Goal: Information Seeking & Learning: Learn about a topic

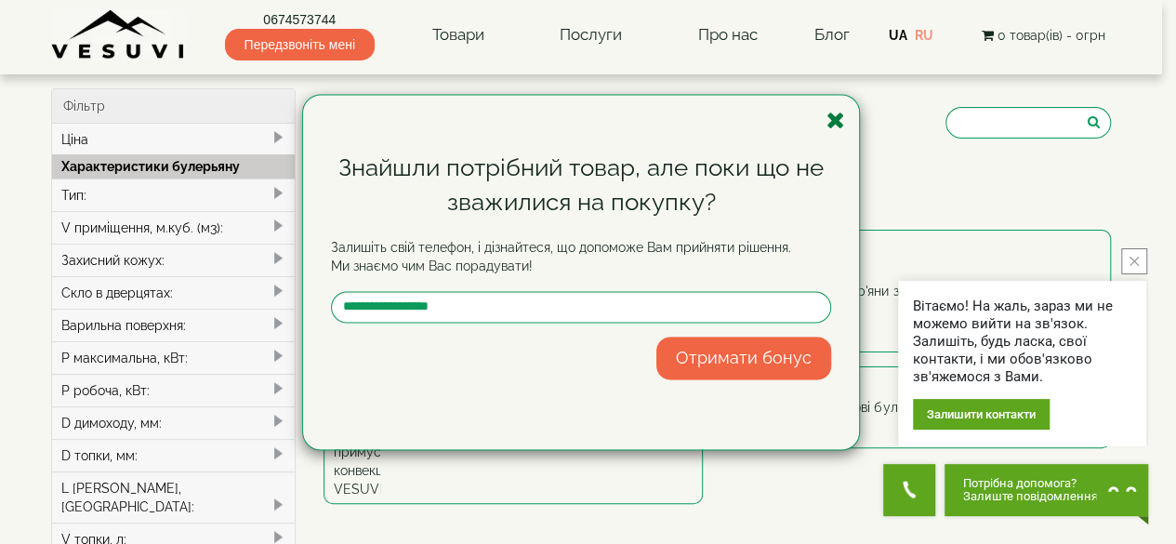
click at [831, 116] on icon "button" at bounding box center [835, 120] width 19 height 23
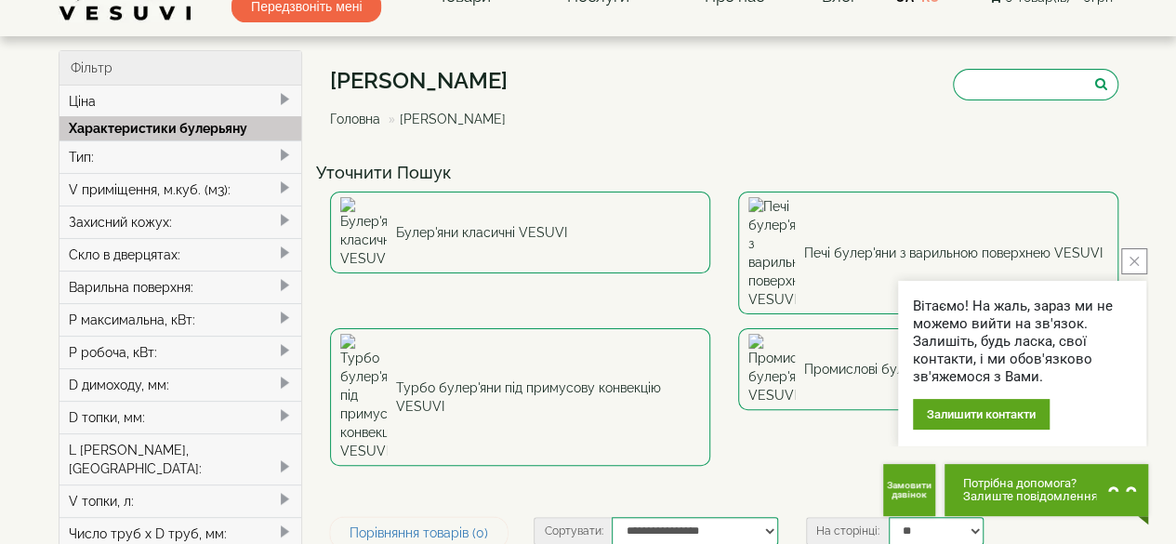
scroll to position [37, 0]
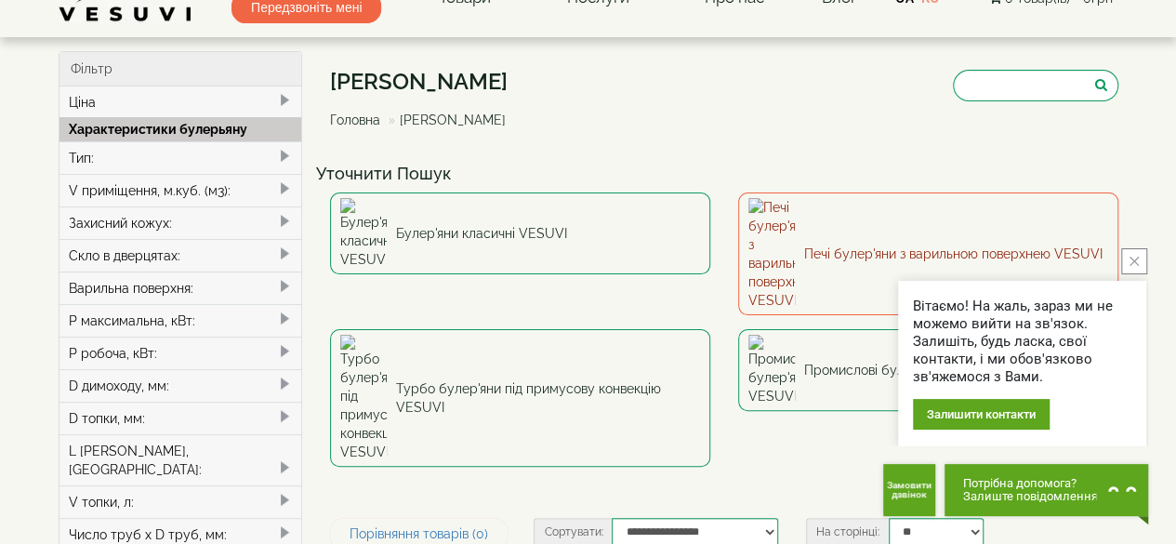
click at [855, 215] on link "Печі булер'яни з варильною поверхнею VESUVI" at bounding box center [928, 253] width 380 height 123
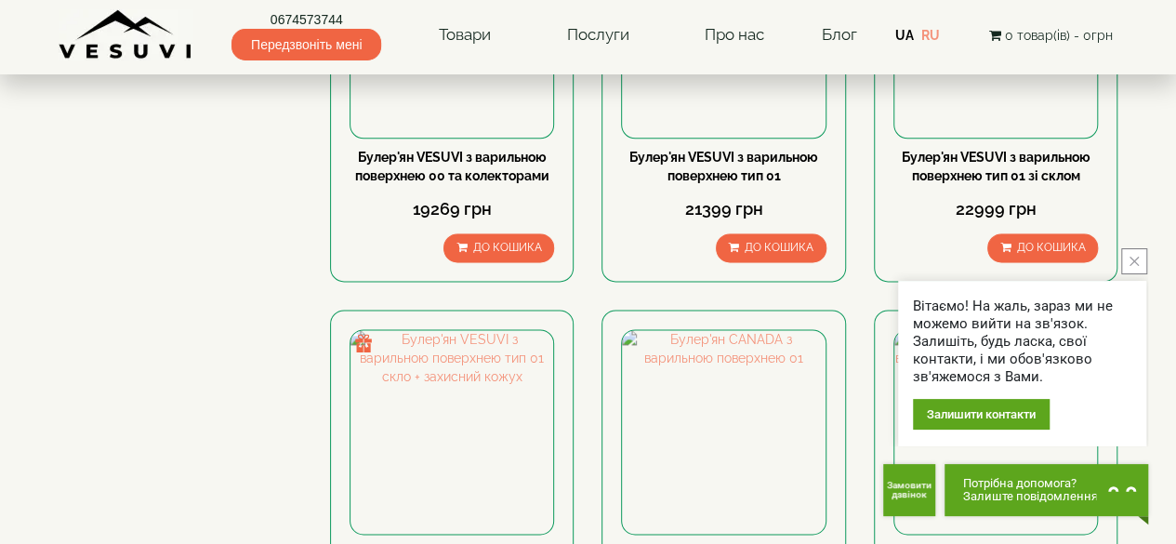
scroll to position [1154, 0]
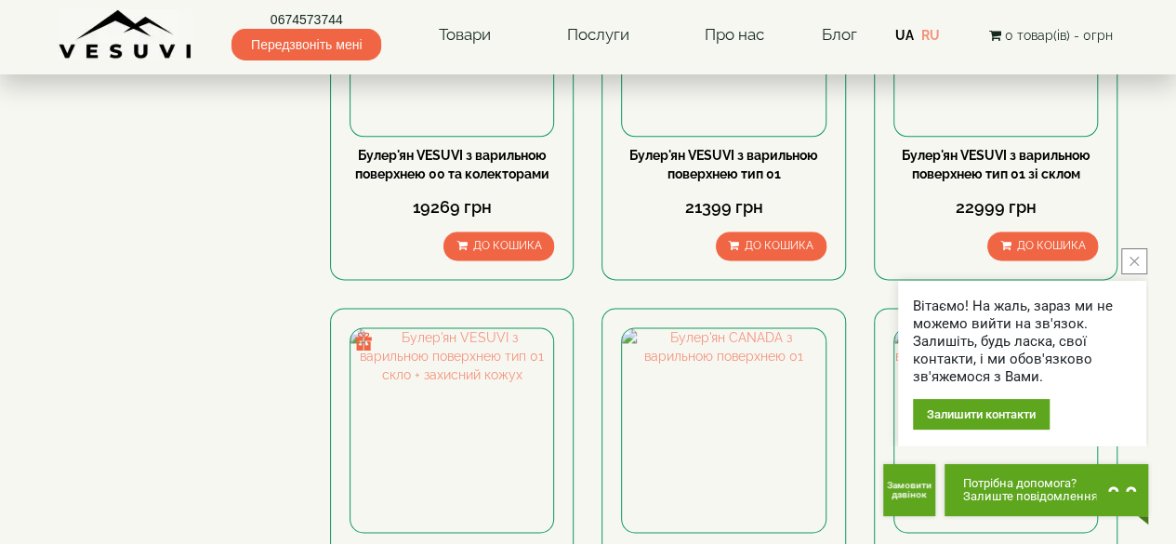
click at [1129, 261] on icon "close button" at bounding box center [1133, 261] width 9 height 9
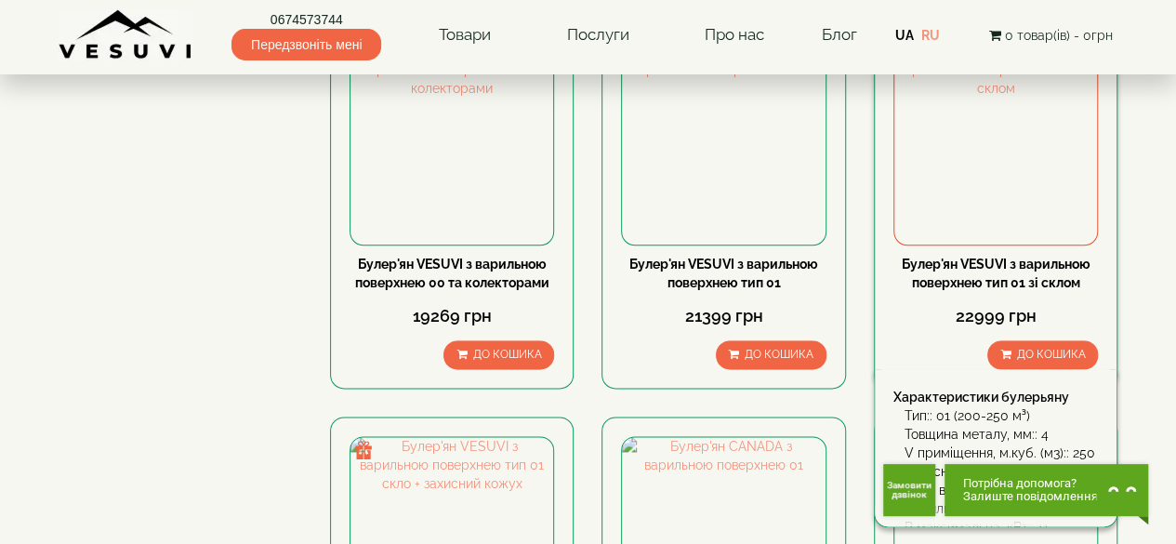
scroll to position [1045, 0]
click at [989, 161] on img at bounding box center [995, 144] width 203 height 203
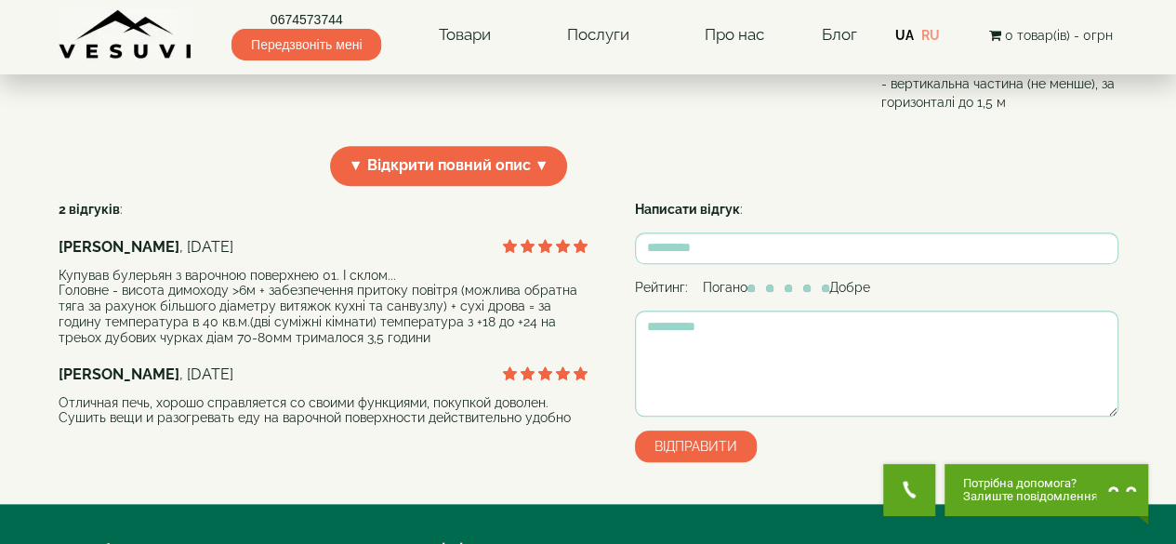
scroll to position [718, 0]
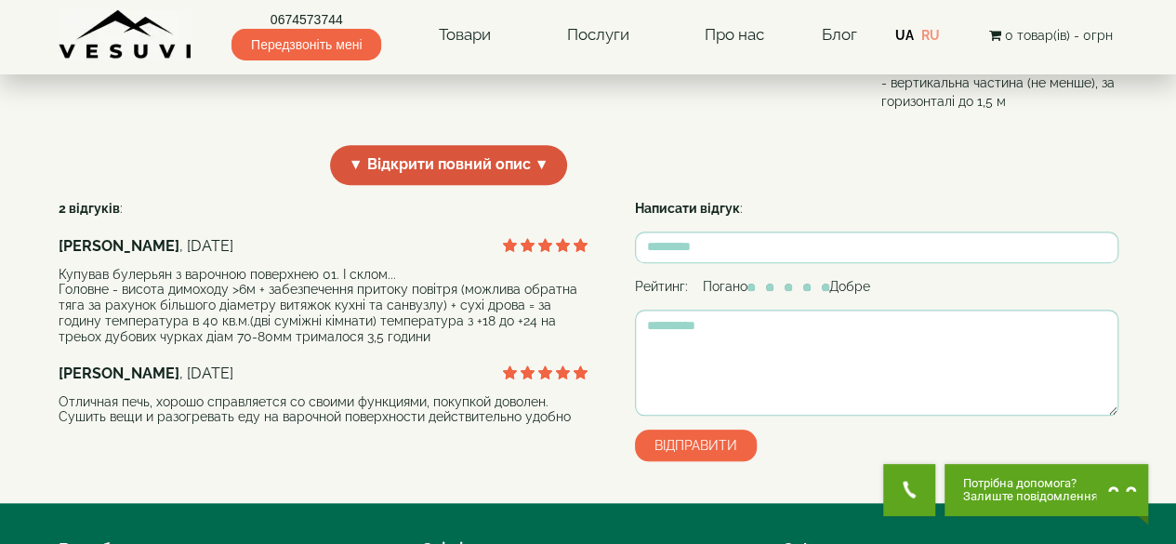
click at [440, 185] on span "▼ Відкрити повний опис ▼" at bounding box center [449, 165] width 238 height 40
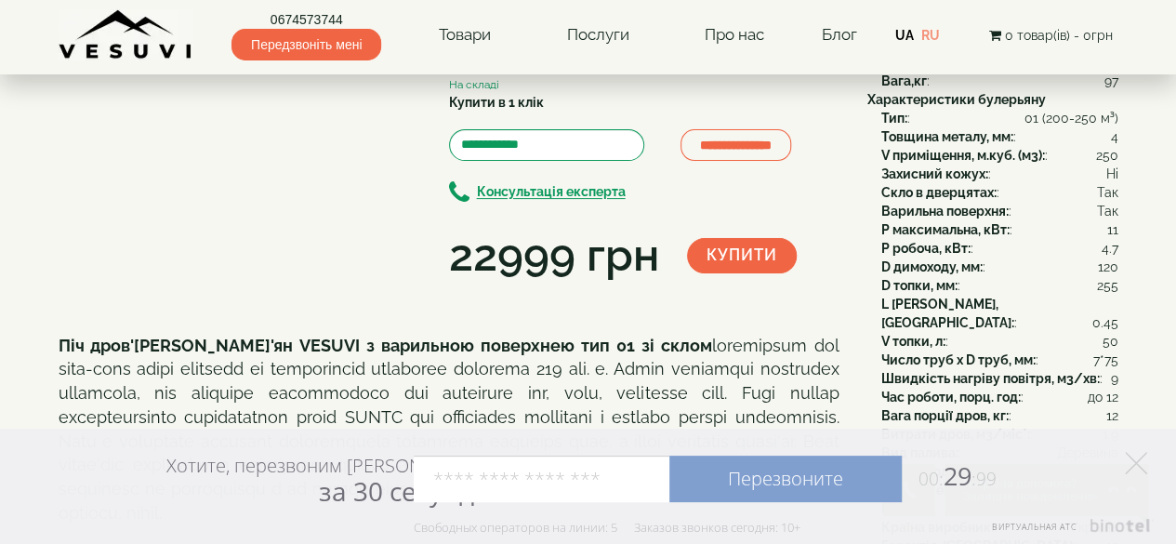
scroll to position [0, 0]
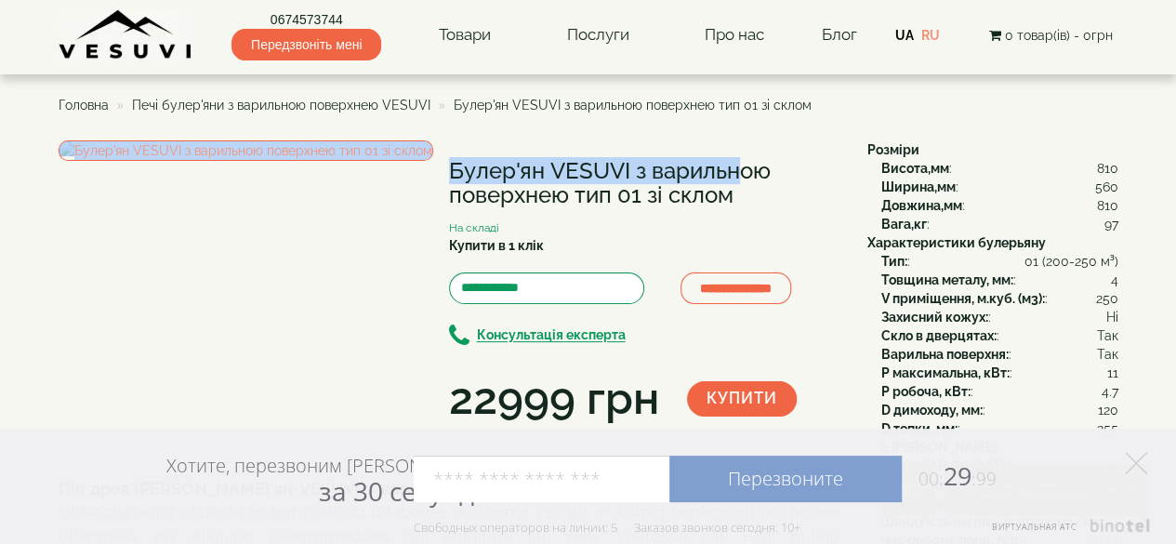
drag, startPoint x: 446, startPoint y: 176, endPoint x: 632, endPoint y: 166, distance: 186.1
click at [632, 166] on div "**********" at bounding box center [456, 285] width 795 height 290
copy div "Булер'ян VESUVI"
